Goal: Transaction & Acquisition: Book appointment/travel/reservation

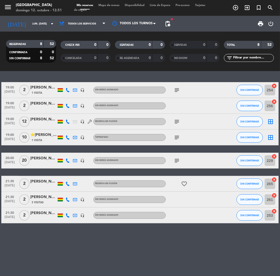
click at [238, 13] on div "menu [GEOGRAPHIC_DATA][PERSON_NAME] 12. octubre - 12:51 Mis reservas Mapa de me…" at bounding box center [140, 8] width 280 height 16
click at [237, 9] on icon "add_circle_outline" at bounding box center [235, 7] width 6 height 6
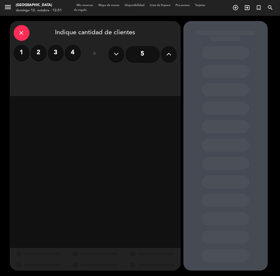
click at [149, 56] on input "5" at bounding box center [143, 54] width 34 height 16
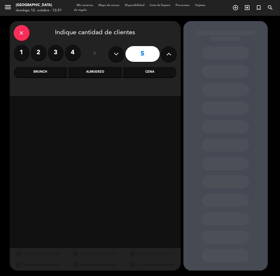
click at [163, 76] on div "Cena" at bounding box center [149, 72] width 53 height 11
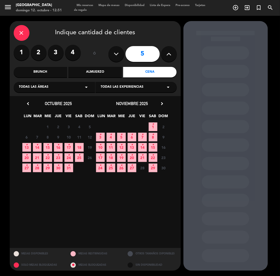
click at [77, 146] on span "18" at bounding box center [79, 147] width 9 height 9
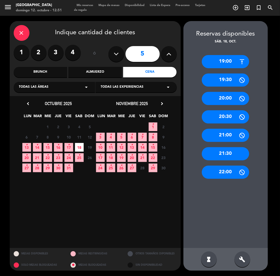
click at [227, 96] on div "20:00" at bounding box center [225, 98] width 47 height 13
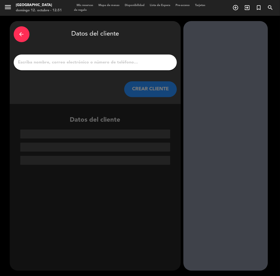
click at [134, 59] on input "1" at bounding box center [95, 62] width 155 height 7
paste input "[PERSON_NAME] [PERSON_NAME]"
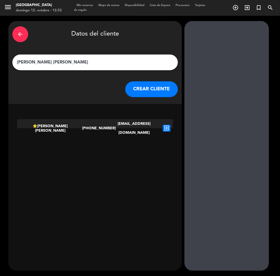
type input "[PERSON_NAME] [PERSON_NAME]"
click at [165, 125] on icon "exit_to_app" at bounding box center [167, 128] width 8 height 7
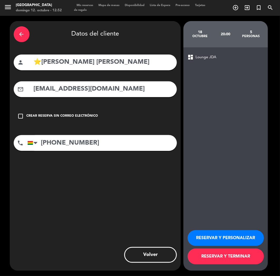
click at [41, 64] on input "⭐[PERSON_NAME] [PERSON_NAME]" at bounding box center [103, 62] width 140 height 11
type input "[PERSON_NAME] [PERSON_NAME]"
click at [242, 240] on button "RESERVAR Y PERSONALIZAR" at bounding box center [226, 238] width 76 height 16
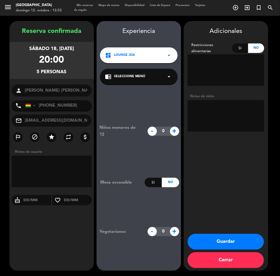
click at [238, 242] on button "Guardar" at bounding box center [226, 242] width 76 height 16
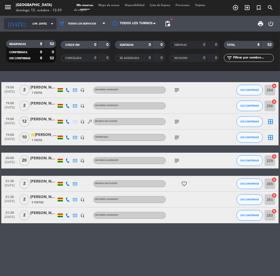
click at [40, 28] on div "[DATE] lun. [DATE] arrow_drop_down" at bounding box center [30, 24] width 53 height 12
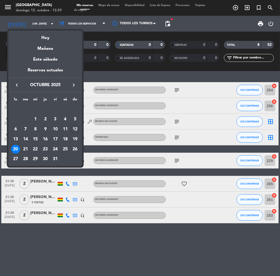
click at [76, 81] on div "keyboard_arrow_left octubre 2025 keyboard_arrow_right" at bounding box center [45, 85] width 74 height 15
click at [75, 81] on div "keyboard_arrow_left octubre 2025 keyboard_arrow_right" at bounding box center [45, 85] width 74 height 15
click at [74, 84] on icon "keyboard_arrow_right" at bounding box center [74, 85] width 6 height 6
drag, startPoint x: 55, startPoint y: 140, endPoint x: 171, endPoint y: 175, distance: 121.7
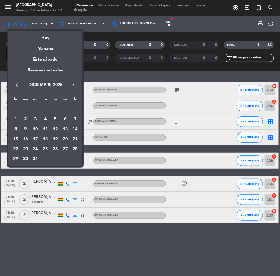
click at [55, 140] on div "19" at bounding box center [55, 139] width 9 height 9
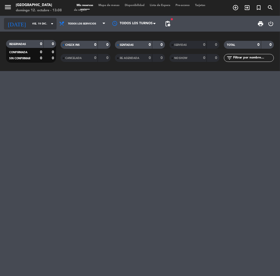
click at [30, 25] on input "vie. 19 dic." at bounding box center [48, 24] width 36 height 8
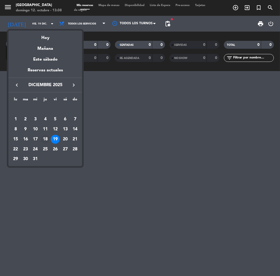
click at [45, 137] on div "18" at bounding box center [45, 139] width 9 height 9
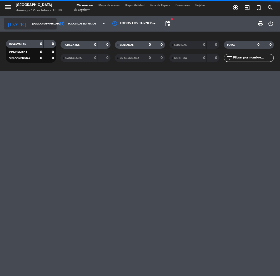
click at [36, 24] on input "[DEMOGRAPHIC_DATA] 18 dic." at bounding box center [48, 24] width 36 height 8
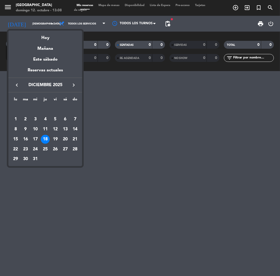
click at [17, 89] on div "keyboard_arrow_left diciembre 2025 keyboard_arrow_right" at bounding box center [45, 85] width 74 height 15
click at [17, 87] on icon "keyboard_arrow_left" at bounding box center [17, 85] width 6 height 6
click at [75, 85] on icon "keyboard_arrow_right" at bounding box center [74, 85] width 6 height 6
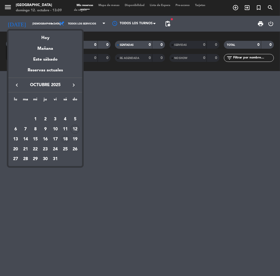
click at [65, 139] on div "18" at bounding box center [65, 139] width 9 height 9
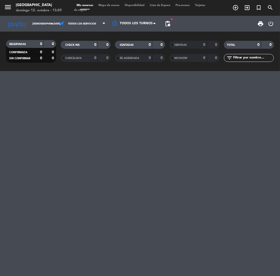
type input "sáb. [DATE]"
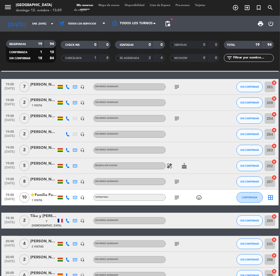
scroll to position [146, 0]
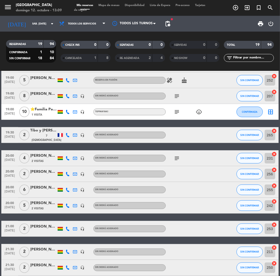
click at [43, 207] on span "2 Visitas" at bounding box center [38, 208] width 12 height 4
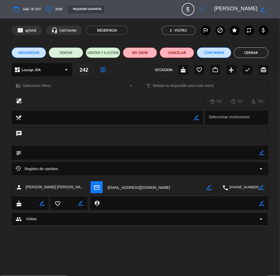
click at [266, 9] on div "border_color" at bounding box center [262, 8] width 11 height 9
click at [264, 9] on icon "border_color" at bounding box center [263, 9] width 5 height 5
click at [250, 9] on textarea at bounding box center [235, 8] width 43 height 9
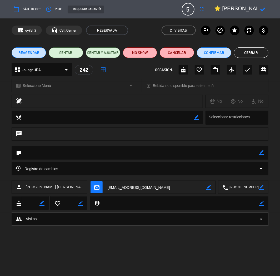
type textarea "⭐ [PERSON_NAME] [PERSON_NAME]"
click at [263, 7] on icon at bounding box center [263, 9] width 5 height 5
click at [32, 70] on span "Lounge JDA" at bounding box center [31, 70] width 19 height 6
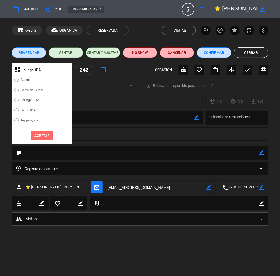
click at [24, 118] on label "Teppanyaki" at bounding box center [26, 121] width 29 height 8
click at [41, 137] on button "Aceptar" at bounding box center [42, 135] width 22 height 9
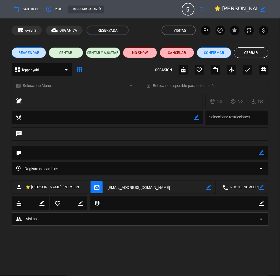
click at [45, 83] on span "Seleccione Menú" at bounding box center [37, 86] width 28 height 6
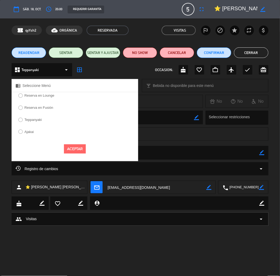
click at [36, 122] on label "Teppanyaki" at bounding box center [30, 120] width 29 height 8
select select
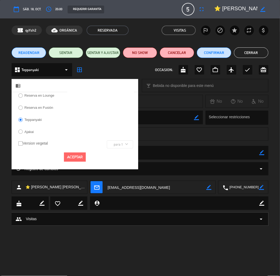
drag, startPoint x: 79, startPoint y: 157, endPoint x: 80, endPoint y: 154, distance: 3.0
click at [79, 157] on button "Aceptar" at bounding box center [75, 156] width 22 height 9
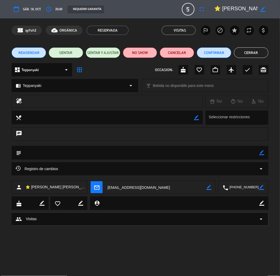
click at [246, 55] on button "Cerrar" at bounding box center [251, 52] width 34 height 11
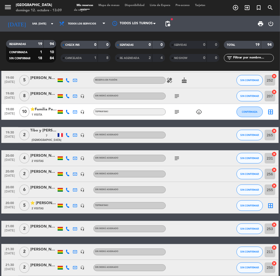
click at [42, 203] on div "⭐ [PERSON_NAME] [PERSON_NAME]" at bounding box center [43, 203] width 26 height 6
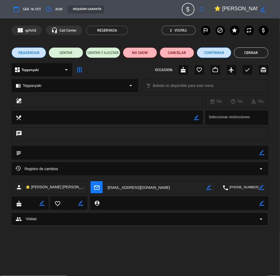
click at [62, 11] on div "calendar_today sáb. 18, oct. access_time 20:00 REQUERIR GARANTÍA 5 ⭐ [PERSON_NA…" at bounding box center [140, 9] width 257 height 13
click at [59, 9] on span "20:00" at bounding box center [58, 9] width 7 height 5
click at [51, 9] on button "access_time" at bounding box center [48, 8] width 9 height 9
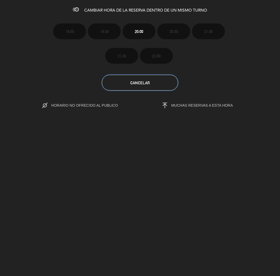
click at [161, 86] on button "Cancelar" at bounding box center [140, 83] width 76 height 16
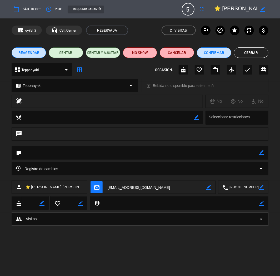
click at [29, 53] on span "REAGENDAR" at bounding box center [28, 53] width 21 height 6
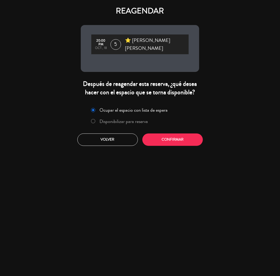
click at [136, 122] on label "Disponibilizar para reserva" at bounding box center [124, 121] width 48 height 5
click at [180, 147] on div "Ocupar el espacio con lista de espera Disponibilizar para reserva Volver Confir…" at bounding box center [140, 126] width 126 height 48
click at [181, 146] on div "Ocupar el espacio con lista de espera Disponibilizar para reserva Volver Confir…" at bounding box center [140, 126] width 126 height 48
click at [181, 141] on button "Confirmar" at bounding box center [172, 139] width 61 height 12
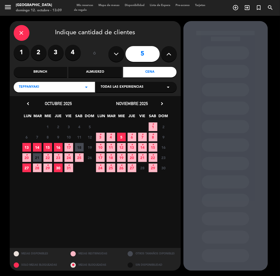
click at [115, 87] on span "Todas las experiencias" at bounding box center [122, 87] width 43 height 5
click at [118, 98] on div "Teppanyaki" at bounding box center [136, 100] width 71 height 5
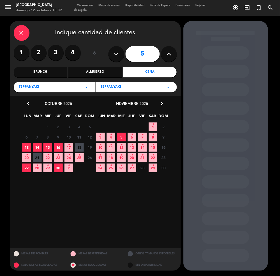
click at [69, 146] on icon "•" at bounding box center [69, 145] width 2 height 8
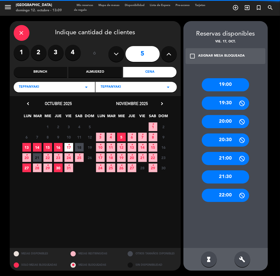
click at [81, 146] on span "18" at bounding box center [79, 147] width 9 height 9
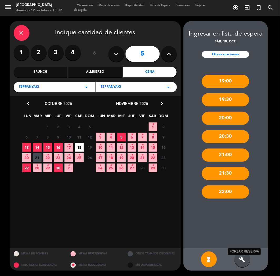
click at [241, 257] on icon "build" at bounding box center [242, 259] width 6 height 6
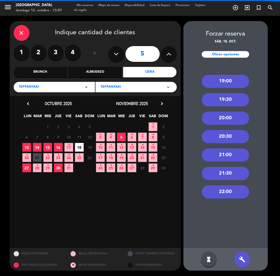
click at [236, 80] on div "19:00" at bounding box center [225, 81] width 47 height 13
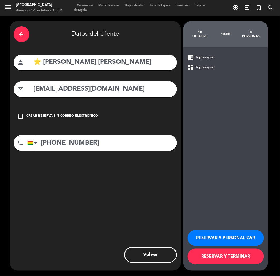
click at [225, 257] on button "RESERVAR Y TERMINAR" at bounding box center [226, 257] width 76 height 16
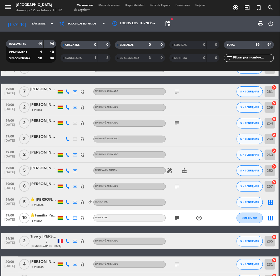
scroll to position [58, 0]
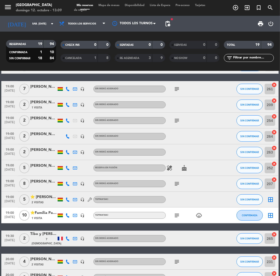
click at [43, 198] on div "⭐ [PERSON_NAME] [PERSON_NAME]" at bounding box center [43, 197] width 26 height 6
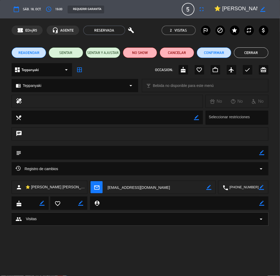
click at [263, 153] on icon "border_color" at bounding box center [262, 152] width 5 height 5
click at [246, 153] on textarea at bounding box center [140, 152] width 238 height 13
type textarea "t"
click at [253, 51] on button "Cerrar" at bounding box center [251, 52] width 34 height 11
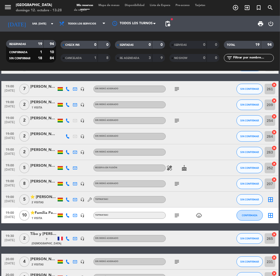
click at [238, 11] on span "add_circle_outline" at bounding box center [236, 7] width 12 height 9
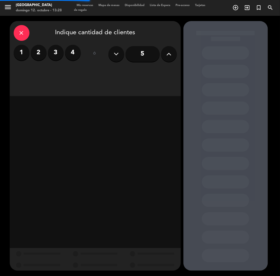
click at [38, 55] on label "2" at bounding box center [39, 53] width 16 height 16
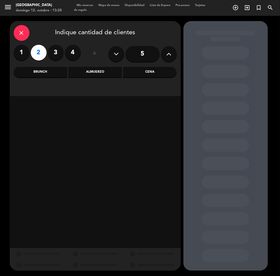
click at [147, 72] on div "Cena" at bounding box center [149, 72] width 53 height 11
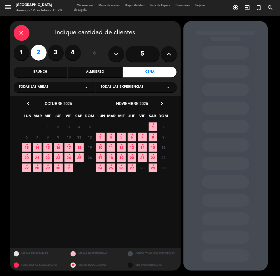
click at [162, 106] on icon "chevron_right" at bounding box center [163, 104] width 6 height 6
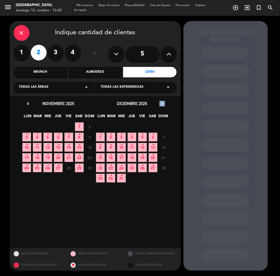
click at [162, 106] on icon "chevron_right" at bounding box center [163, 104] width 6 height 6
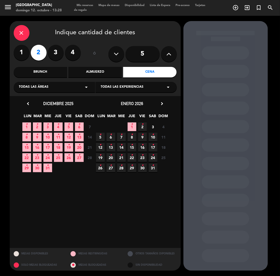
click at [69, 146] on icon "•" at bounding box center [69, 145] width 2 height 8
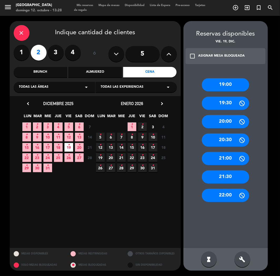
click at [228, 178] on div "21:30" at bounding box center [225, 176] width 47 height 13
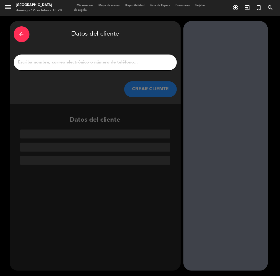
drag, startPoint x: 101, startPoint y: 63, endPoint x: 105, endPoint y: 65, distance: 4.3
click at [101, 63] on input "1" at bounding box center [95, 62] width 155 height 7
paste input "[PERSON_NAME]"
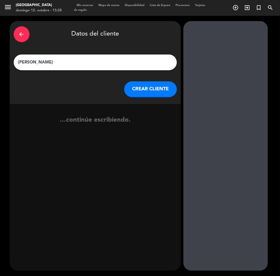
type input "[PERSON_NAME]"
click at [147, 94] on button "CREAR CLIENTE" at bounding box center [150, 89] width 53 height 16
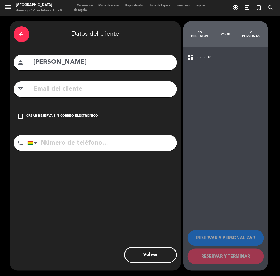
click at [147, 94] on input "text" at bounding box center [103, 89] width 140 height 11
paste input "[EMAIL_ADDRESS][DOMAIN_NAME]"
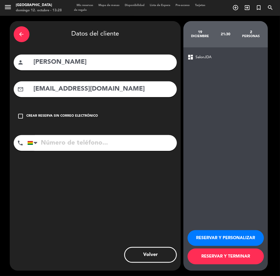
type input "[EMAIL_ADDRESS][DOMAIN_NAME]"
click at [112, 140] on input "tel" at bounding box center [102, 143] width 150 height 16
paste input "78596942"
type input "78596942"
click at [244, 235] on button "RESERVAR Y PERSONALIZAR" at bounding box center [226, 238] width 76 height 16
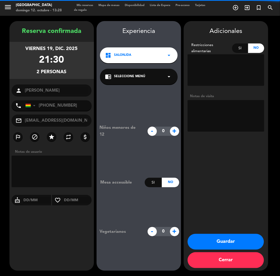
click at [227, 112] on textarea at bounding box center [226, 116] width 77 height 32
drag, startPoint x: 244, startPoint y: 234, endPoint x: 243, endPoint y: 236, distance: 3.2
click at [244, 234] on div "Adicionales Restricciones alimentarias Si No Notas de visita Guardar Cerrar" at bounding box center [226, 146] width 85 height 250
click at [248, 238] on button "Guardar" at bounding box center [226, 242] width 76 height 16
